Goal: Task Accomplishment & Management: Manage account settings

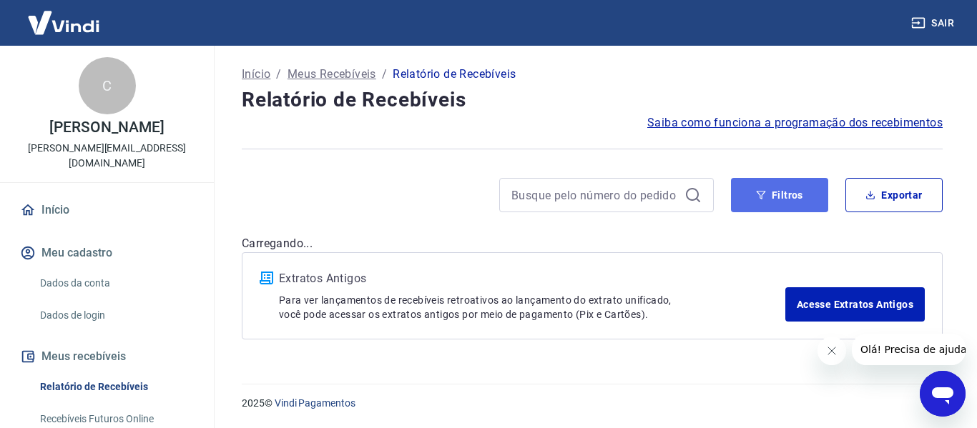
click at [759, 202] on button "Filtros" at bounding box center [779, 195] width 97 height 34
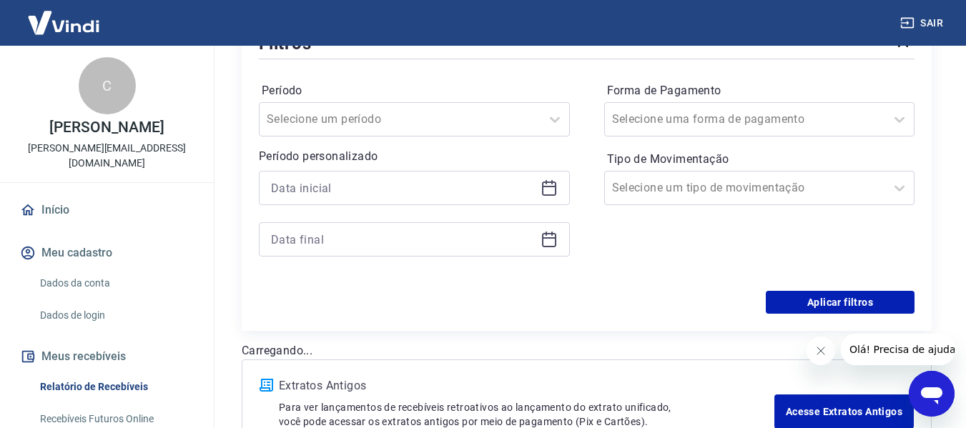
scroll to position [215, 0]
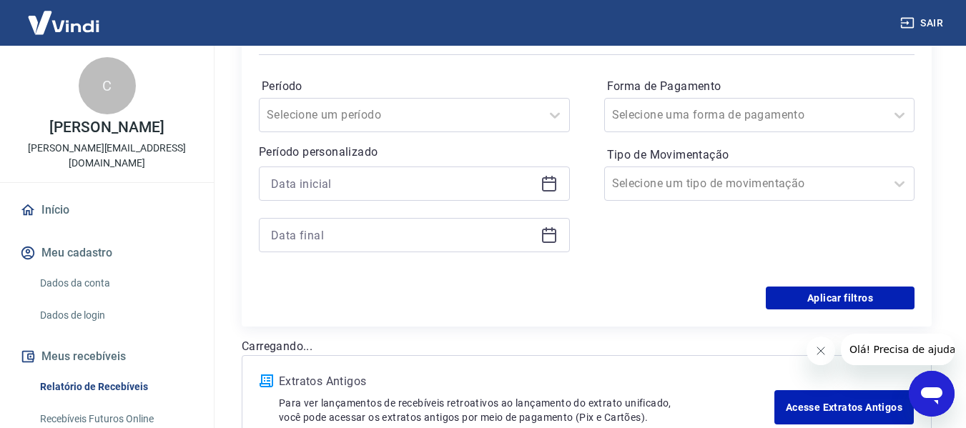
click at [547, 189] on icon at bounding box center [549, 183] width 17 height 17
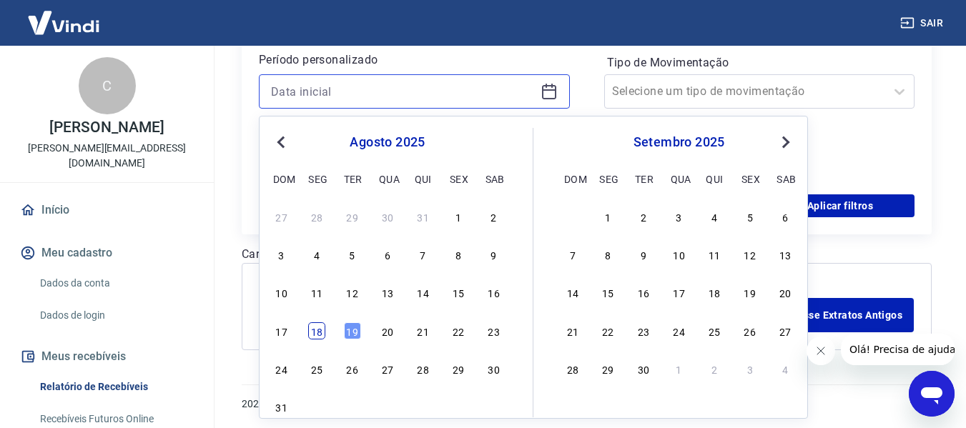
scroll to position [307, 0]
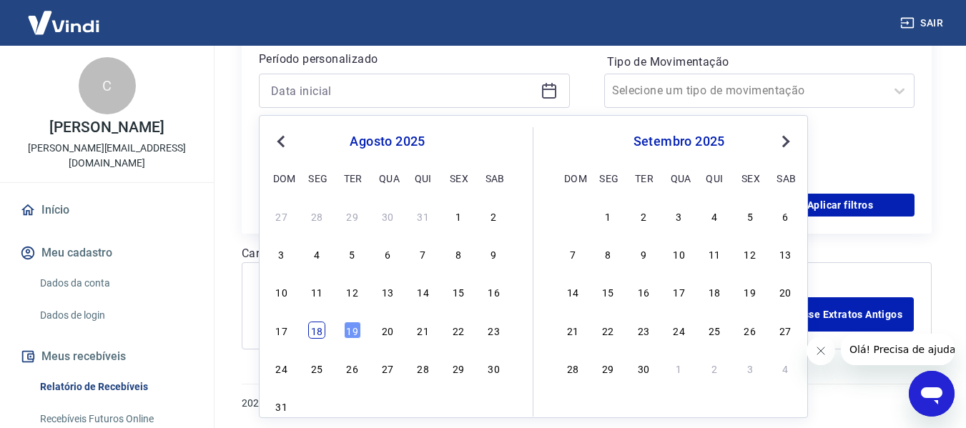
click at [317, 334] on div "18" at bounding box center [316, 330] width 17 height 17
type input "[DATE]"
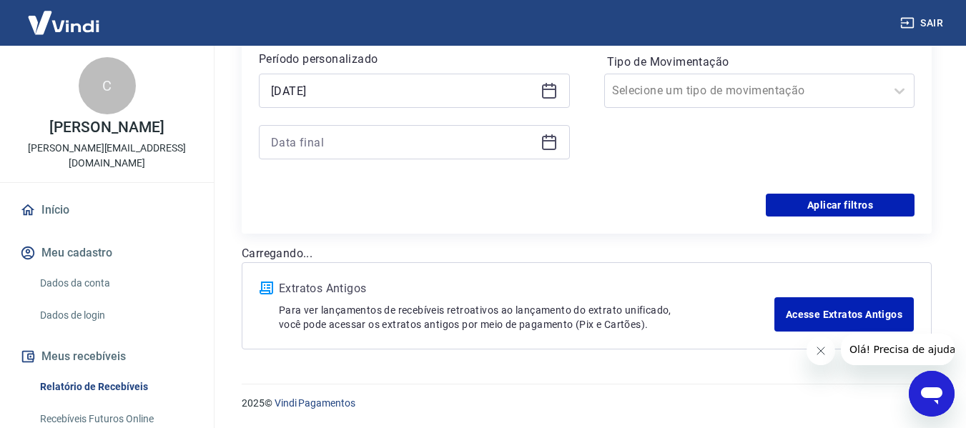
drag, startPoint x: 553, startPoint y: 142, endPoint x: 541, endPoint y: 156, distance: 18.7
click at [553, 143] on icon at bounding box center [549, 142] width 17 height 17
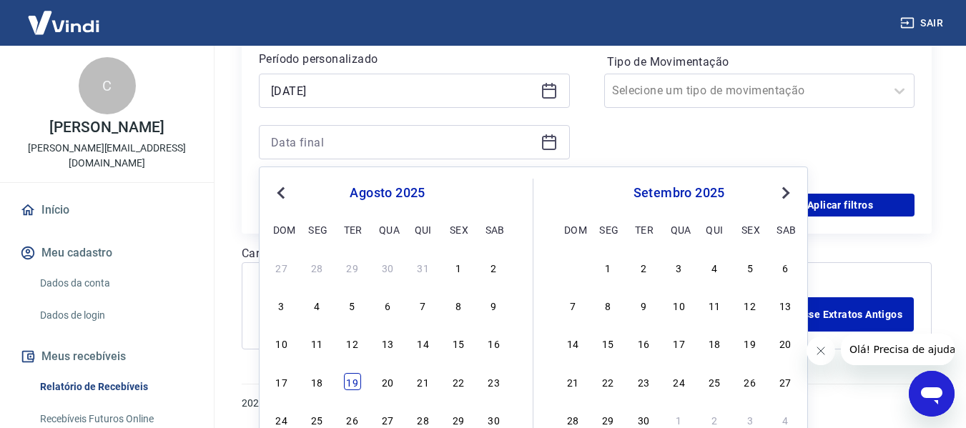
click at [346, 385] on div "19" at bounding box center [352, 381] width 17 height 17
type input "[DATE]"
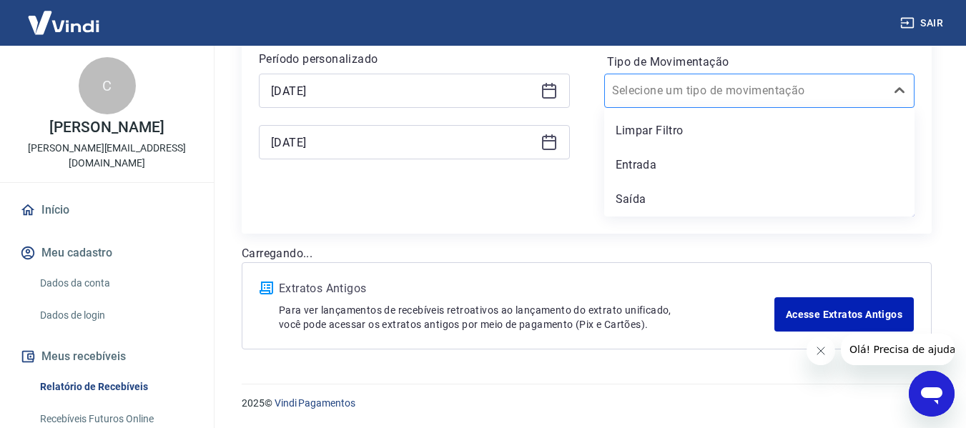
click at [774, 92] on div at bounding box center [745, 91] width 267 height 20
click at [657, 167] on div "Entrada" at bounding box center [759, 165] width 311 height 29
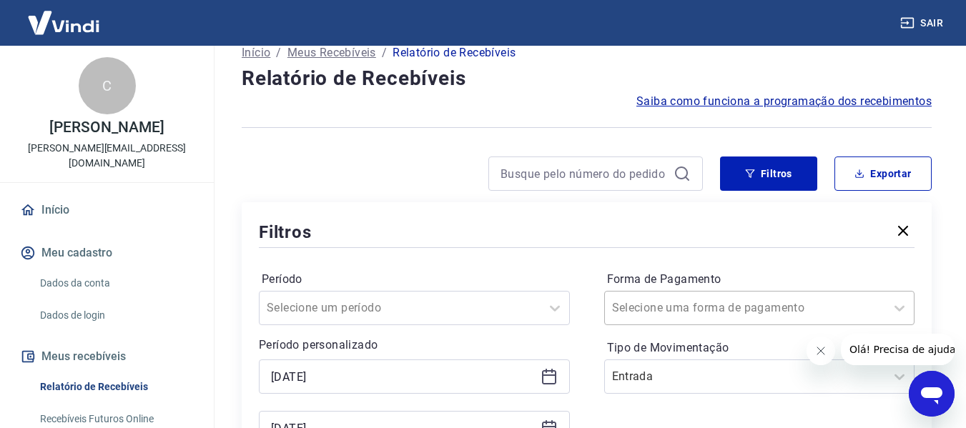
scroll to position [96, 0]
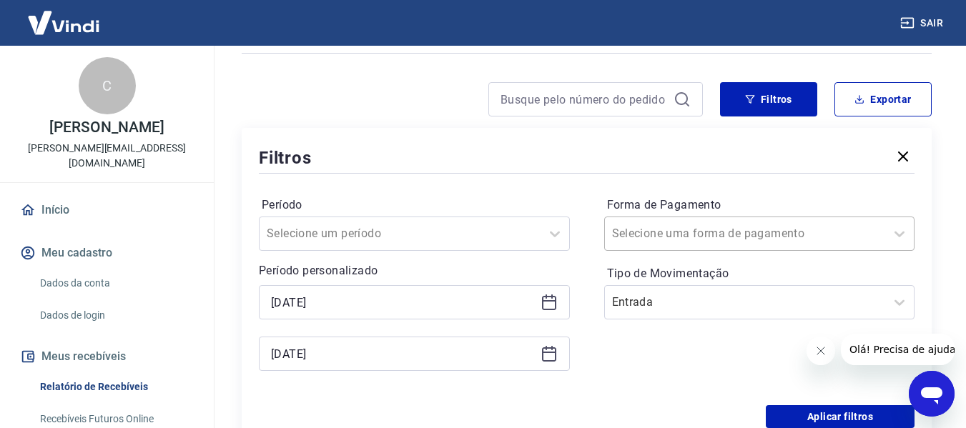
click at [646, 251] on div "Selecione uma forma de pagamento" at bounding box center [759, 234] width 311 height 34
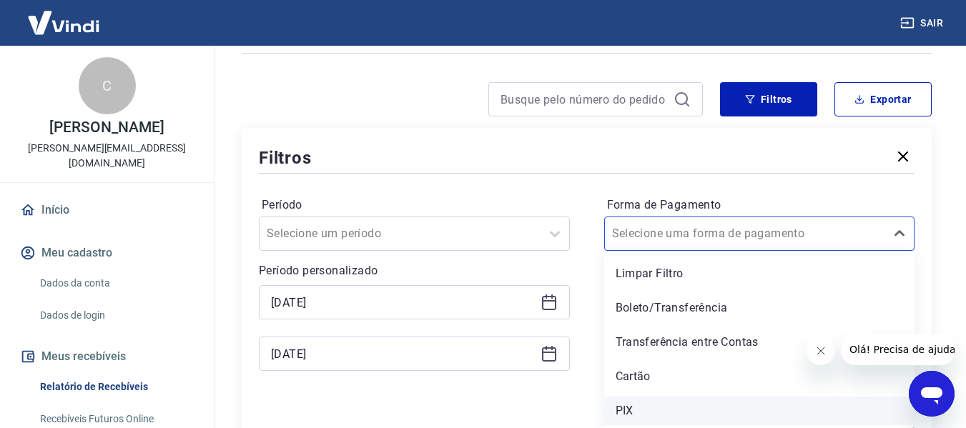
click at [626, 407] on div "PIX" at bounding box center [759, 411] width 311 height 29
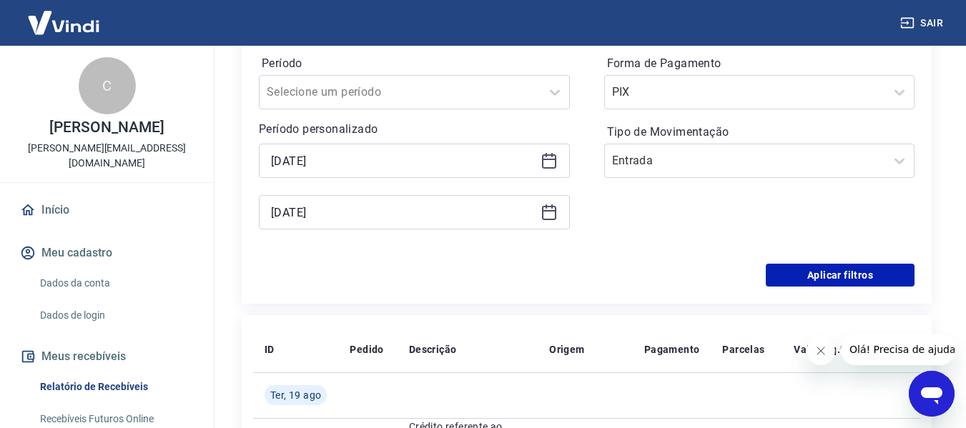
scroll to position [239, 0]
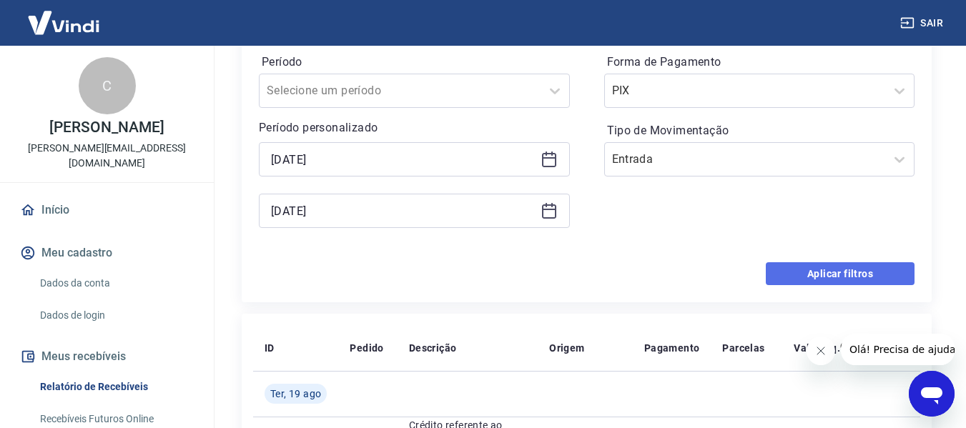
click at [832, 275] on button "Aplicar filtros" at bounding box center [840, 273] width 149 height 23
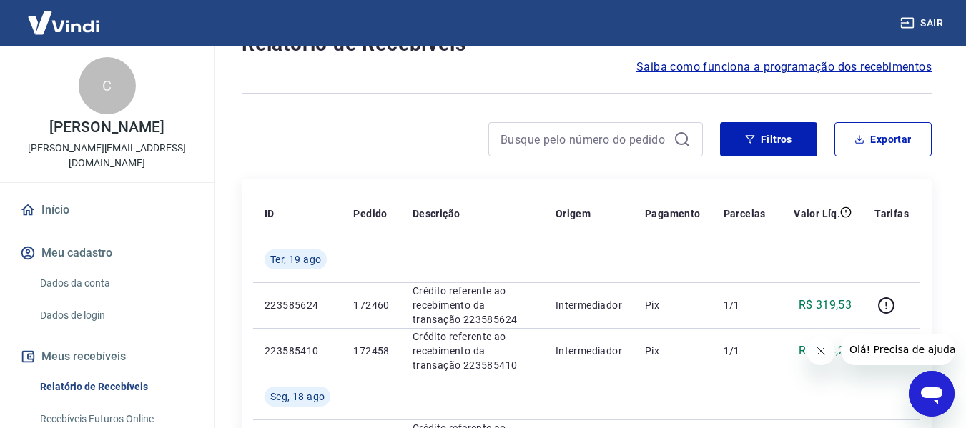
scroll to position [72, 0]
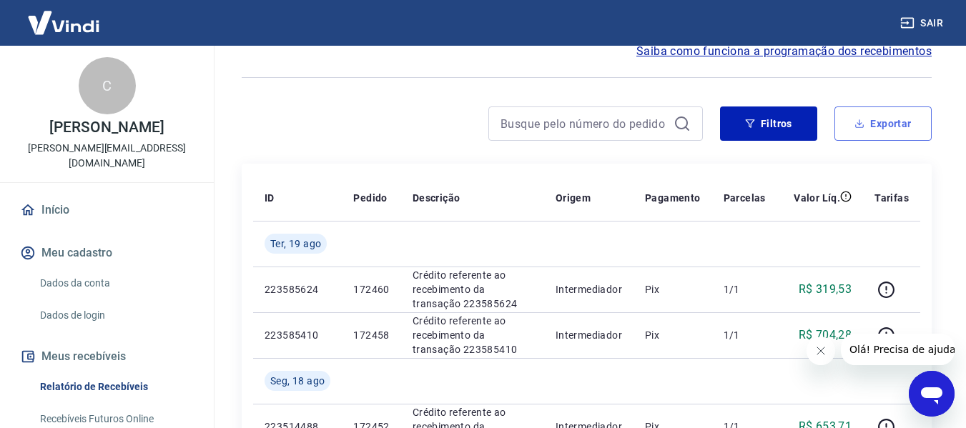
click at [894, 132] on button "Exportar" at bounding box center [882, 124] width 97 height 34
type input "[DATE]"
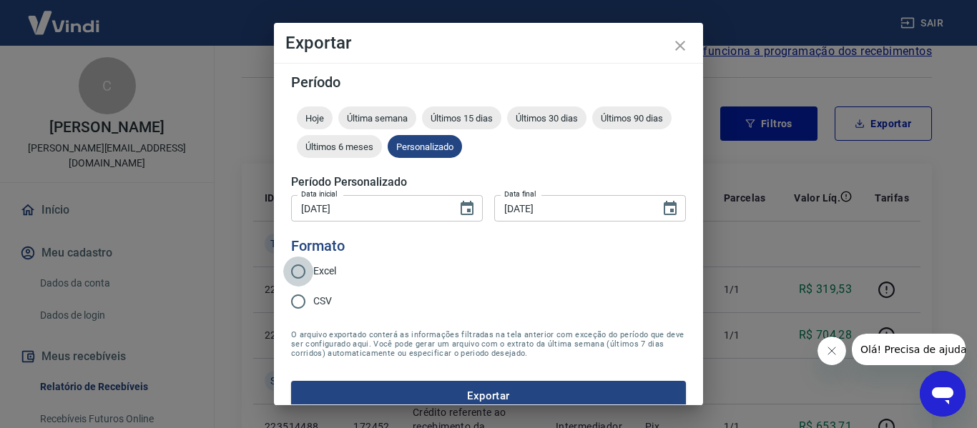
click at [297, 275] on input "Excel" at bounding box center [298, 272] width 30 height 30
radio input "true"
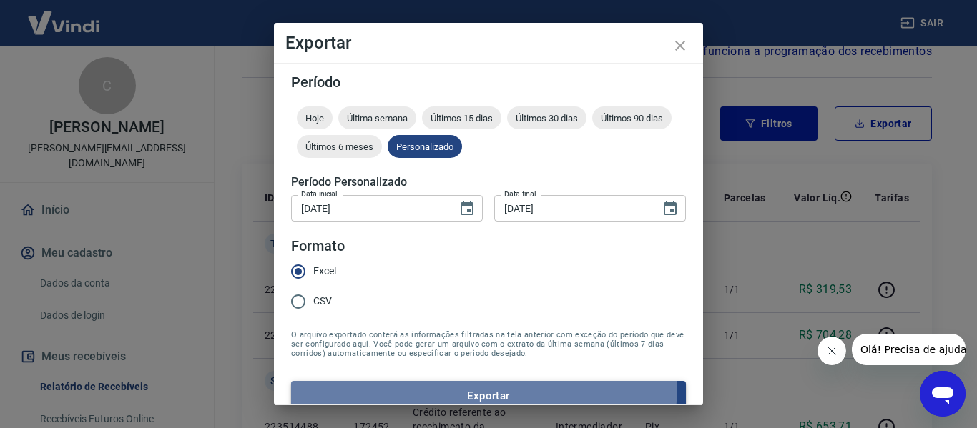
click at [415, 383] on button "Exportar" at bounding box center [488, 396] width 395 height 30
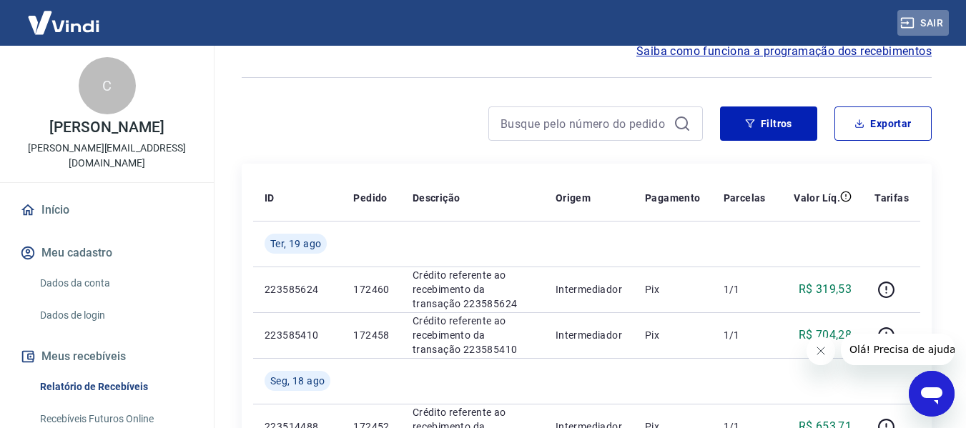
click at [939, 20] on button "Sair" at bounding box center [922, 23] width 51 height 26
